Goal: Understand process/instructions: Learn how to perform a task or action

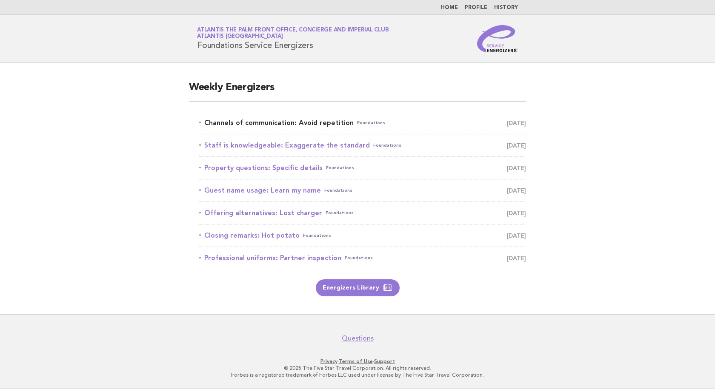
click at [274, 124] on link "Channels of communication: Avoid repetition Foundations [DATE]" at bounding box center [362, 123] width 327 height 12
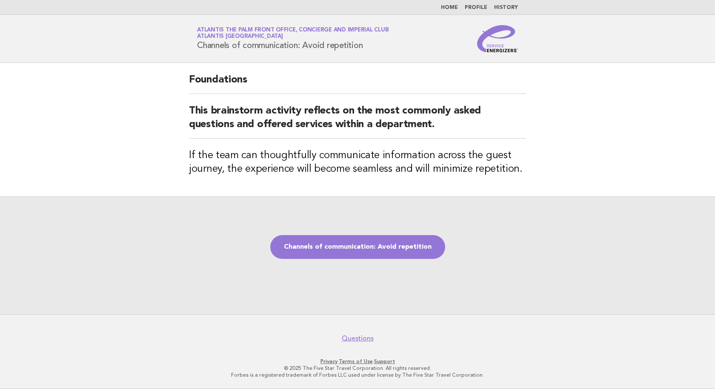
drag, startPoint x: 382, startPoint y: 48, endPoint x: 173, endPoint y: 49, distance: 208.9
click at [173, 49] on header "Service Energizers Atlantis The Palm Front Office, Concierge and Imperial Club …" at bounding box center [357, 39] width 715 height 48
copy h1 "Channels of communication: Avoid repetition"
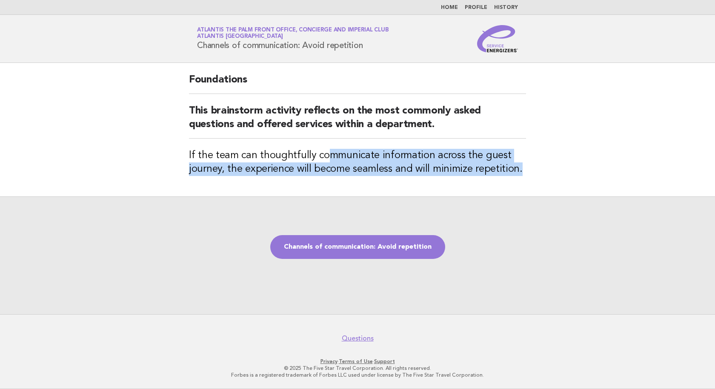
drag, startPoint x: 527, startPoint y: 177, endPoint x: 326, endPoint y: 157, distance: 201.7
click at [326, 157] on div "Foundations This brainstorm activity reflects on the most commonly asked questi…" at bounding box center [357, 130] width 357 height 134
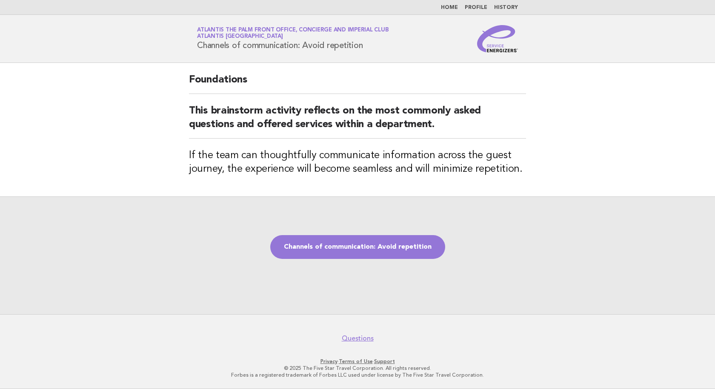
click at [515, 224] on div "Channels of communication: Avoid repetition" at bounding box center [357, 256] width 715 height 118
click at [337, 251] on link "Channels of communication: Avoid repetition" at bounding box center [357, 247] width 175 height 24
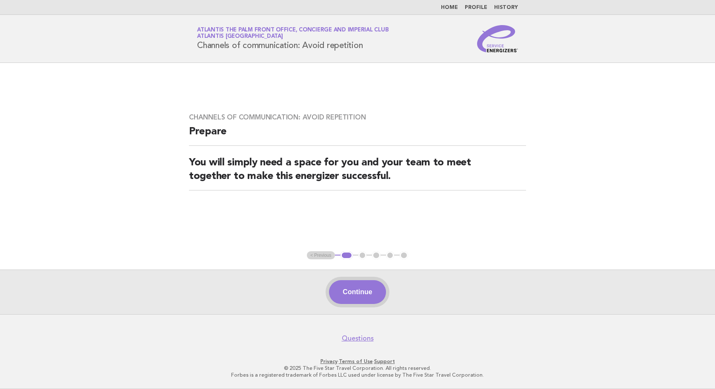
click at [354, 288] on button "Continue" at bounding box center [357, 292] width 57 height 24
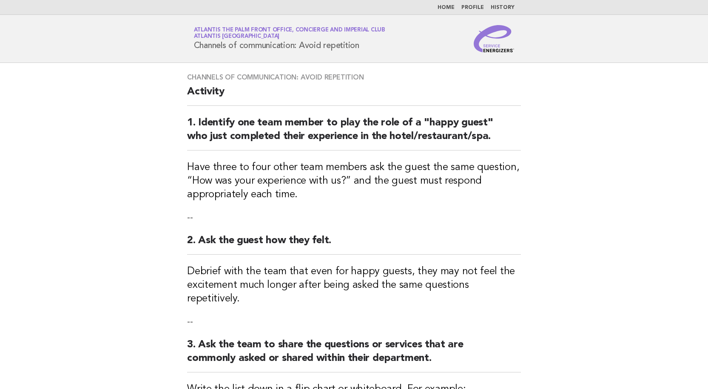
click at [447, 6] on link "Home" at bounding box center [446, 7] width 17 height 5
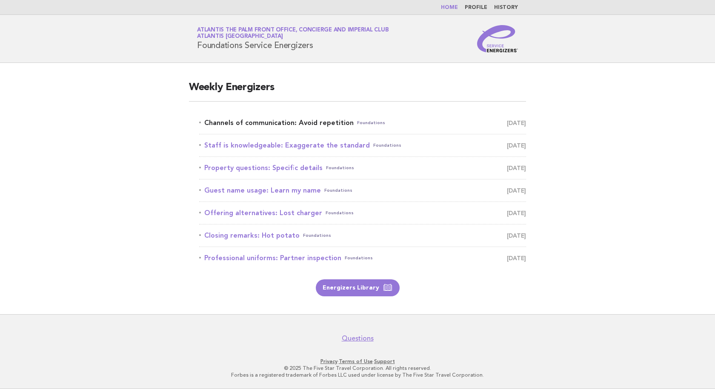
click at [270, 120] on link "Channels of communication: Avoid repetition Foundations [DATE]" at bounding box center [362, 123] width 327 height 12
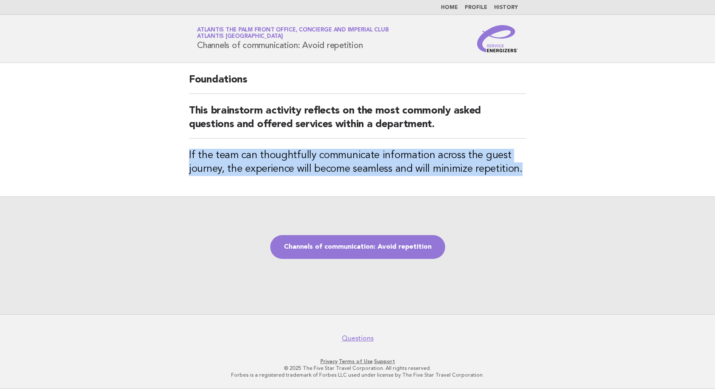
drag, startPoint x: 522, startPoint y: 173, endPoint x: 183, endPoint y: 147, distance: 339.6
click at [183, 147] on div "Foundations This brainstorm activity reflects on the most commonly asked questi…" at bounding box center [357, 130] width 357 height 134
copy h3 "If the team can thoughtfully communicate information across the guest journey, …"
